Goal: Check status: Check status

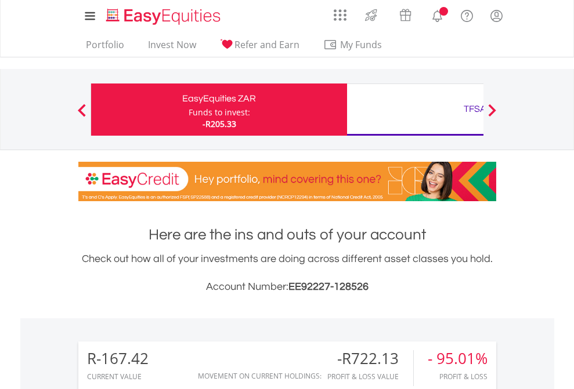
scroll to position [111, 182]
click at [189, 110] on div "Funds to invest:" at bounding box center [220, 113] width 62 height 12
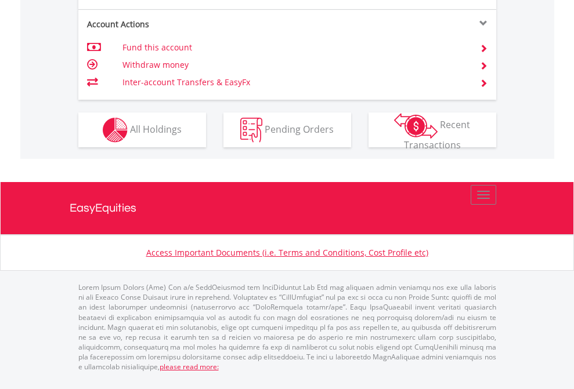
scroll to position [1089, 0]
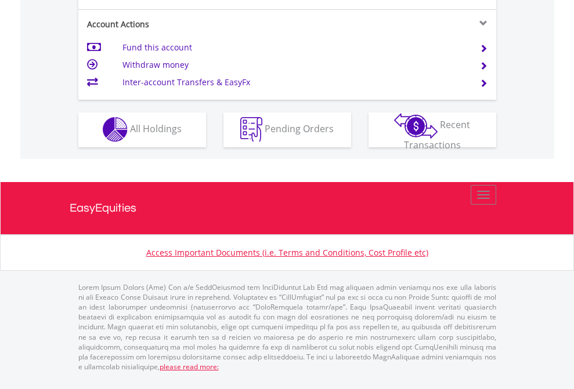
scroll to position [1085, 0]
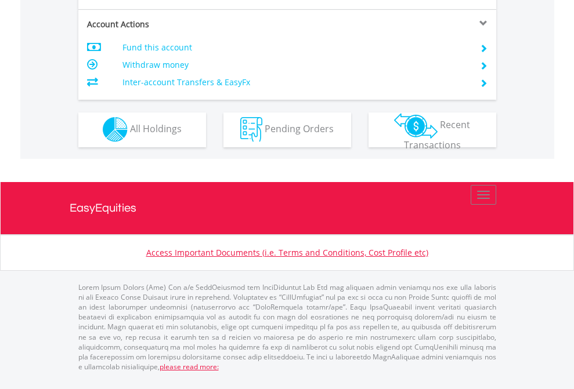
scroll to position [989, 0]
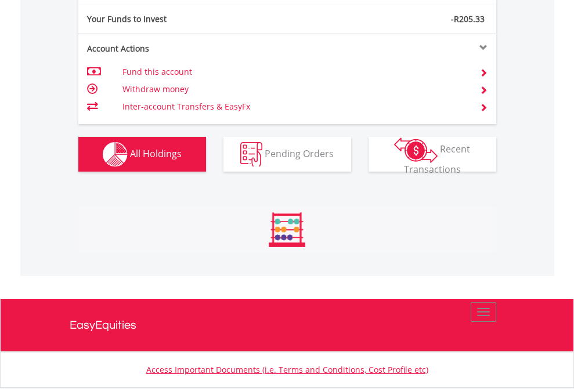
scroll to position [111, 182]
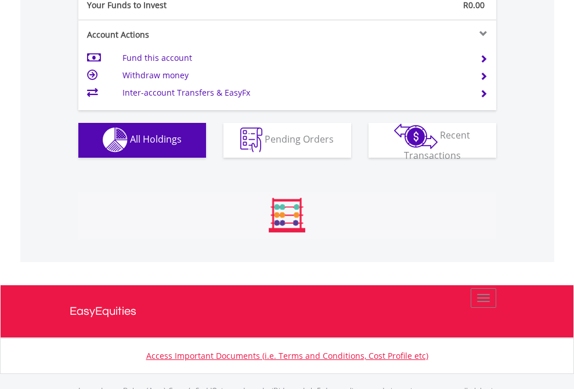
scroll to position [1149, 0]
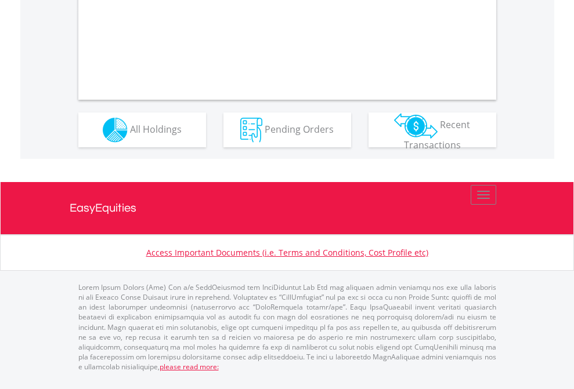
click at [130, 135] on span "All Holdings" at bounding box center [156, 128] width 52 height 13
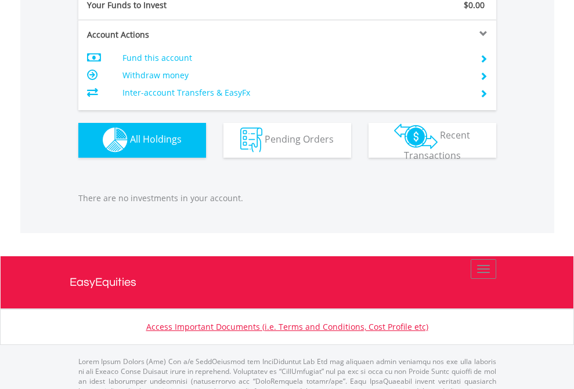
scroll to position [1149, 0]
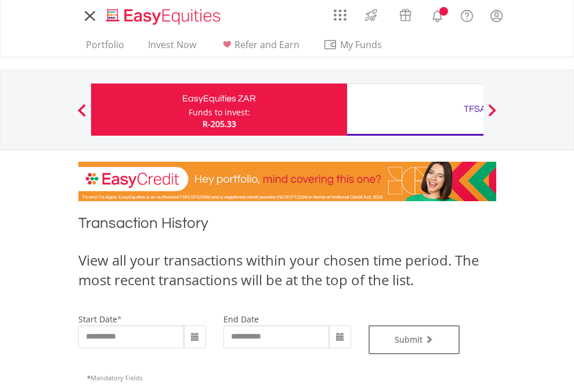
type input "**********"
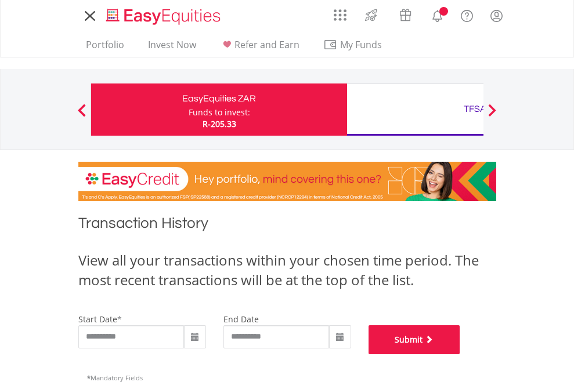
click at [460, 355] on button "Submit" at bounding box center [414, 340] width 92 height 29
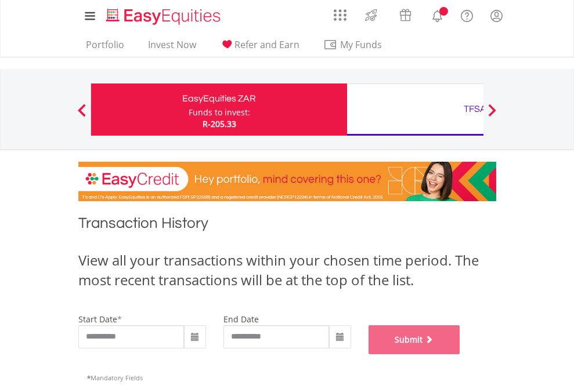
scroll to position [471, 0]
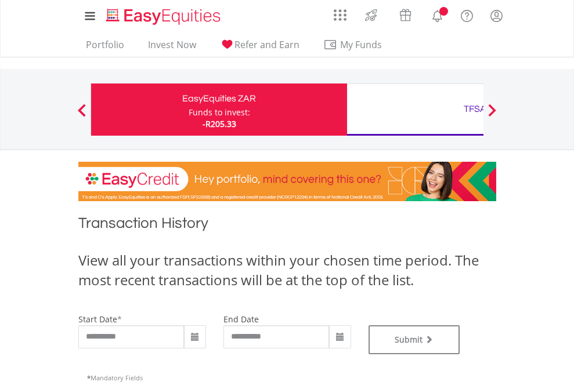
click at [415, 110] on div "TFSA" at bounding box center [475, 109] width 242 height 16
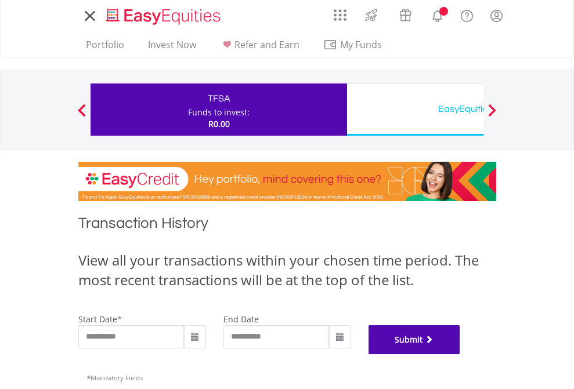
click at [460, 355] on button "Submit" at bounding box center [414, 340] width 92 height 29
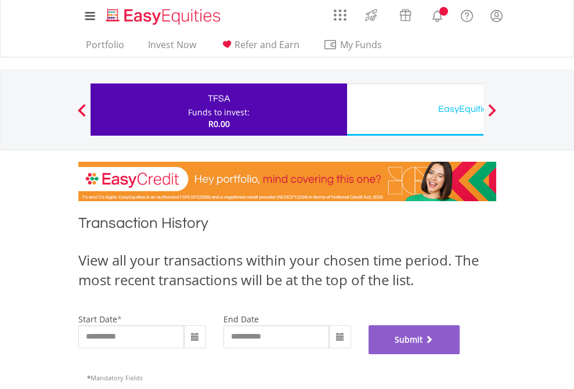
scroll to position [471, 0]
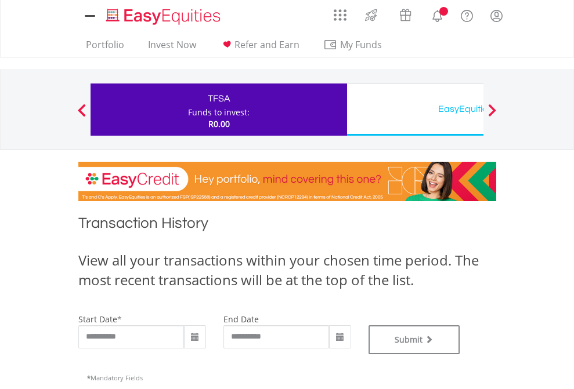
click at [415, 110] on div "EasyEquities USD" at bounding box center [475, 109] width 242 height 16
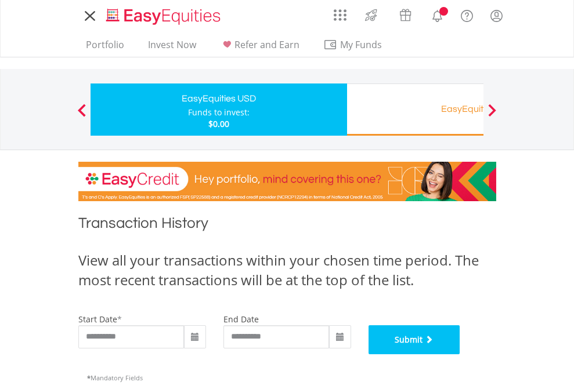
click at [460, 355] on button "Submit" at bounding box center [414, 340] width 92 height 29
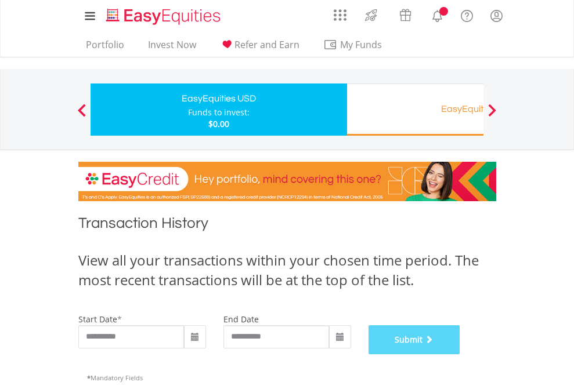
scroll to position [471, 0]
